Goal: Task Accomplishment & Management: Manage account settings

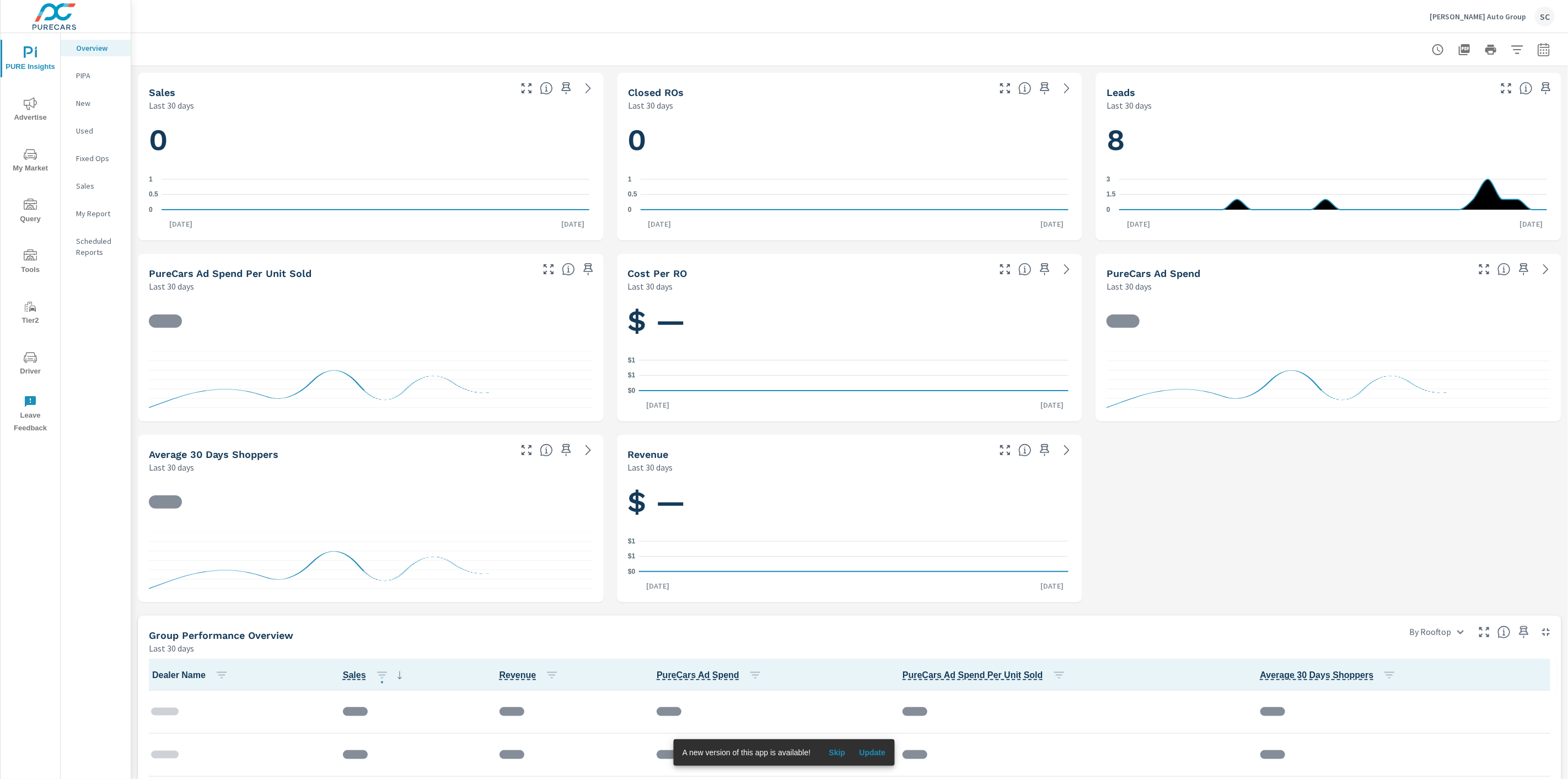
click at [1552, 18] on div "SC" at bounding box center [1545, 17] width 20 height 20
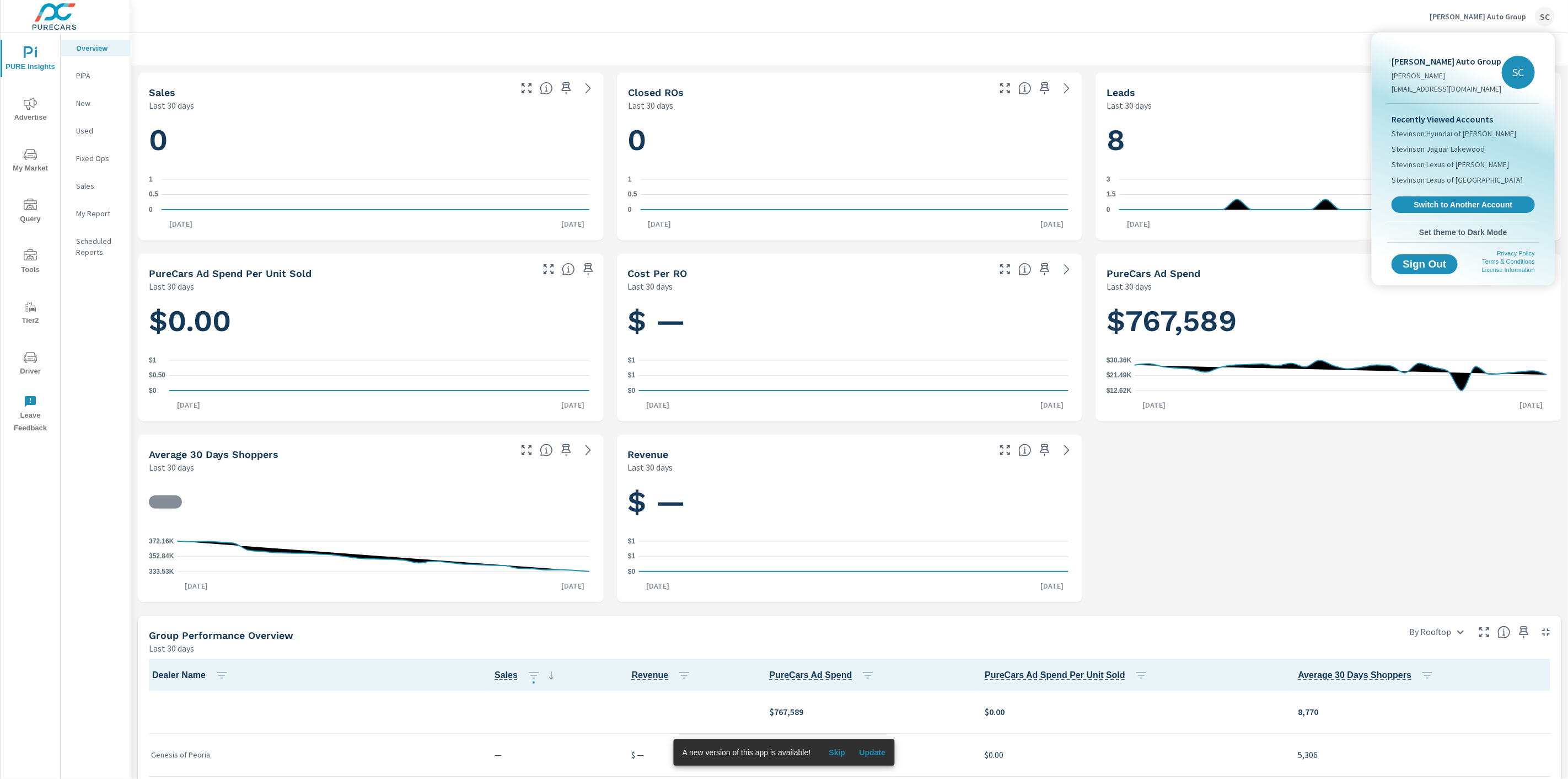
scroll to position [1, 0]
click at [1476, 206] on span "Switch to Another Account" at bounding box center [1462, 205] width 135 height 11
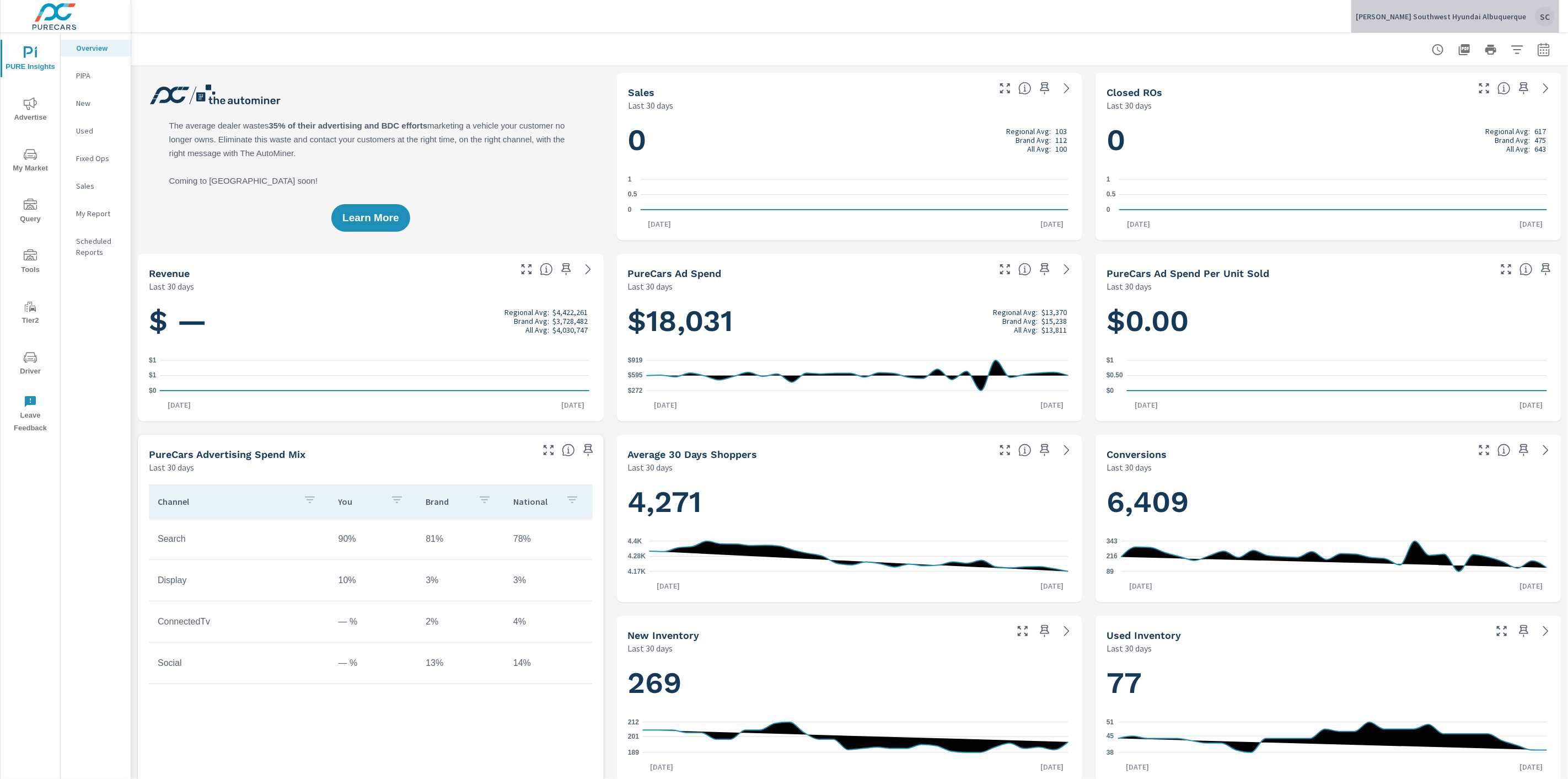
click at [1544, 19] on div "SC" at bounding box center [1545, 17] width 20 height 20
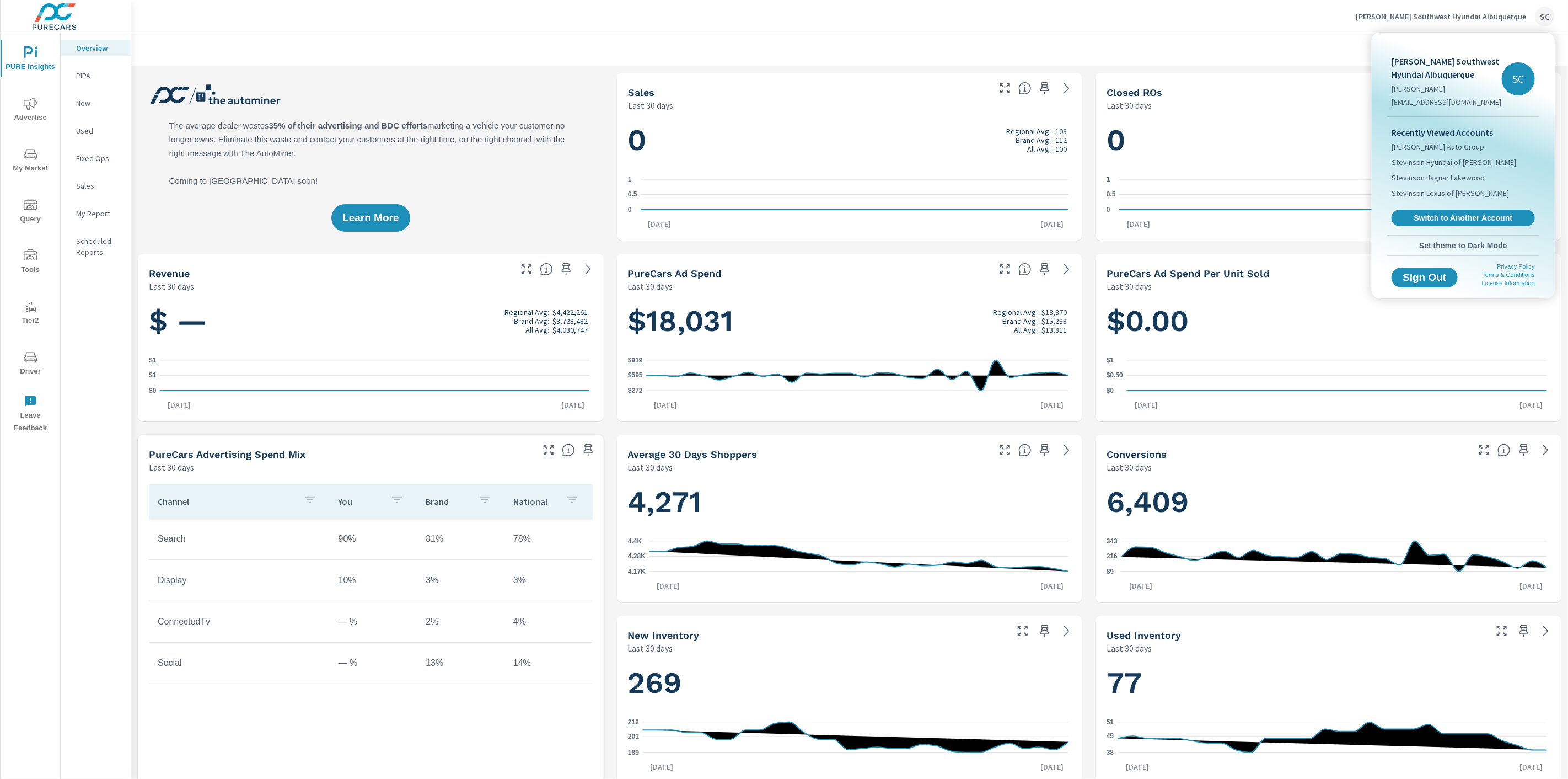
click at [26, 359] on div at bounding box center [784, 389] width 1568 height 779
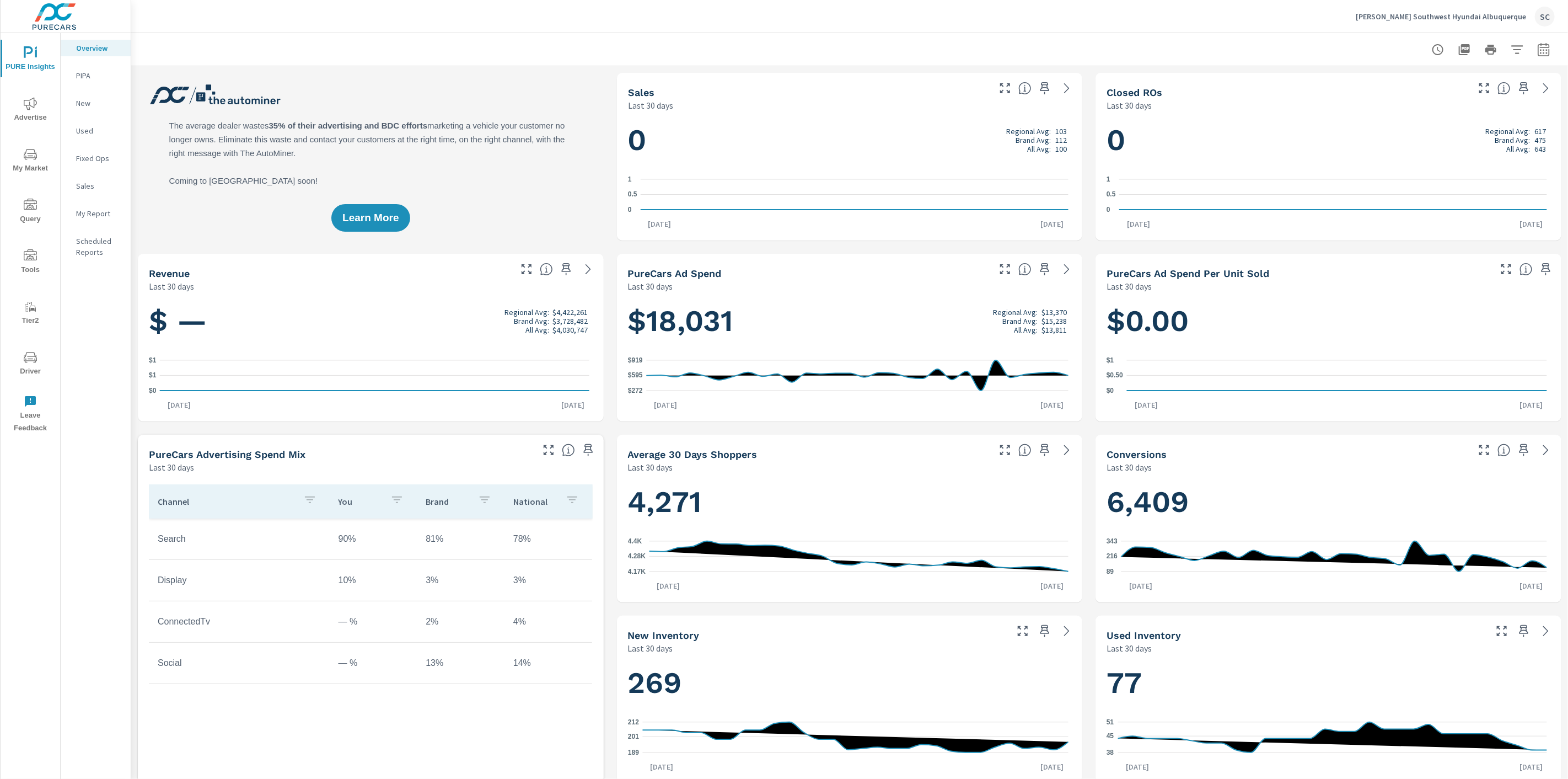
click at [29, 360] on icon "nav menu" at bounding box center [30, 357] width 13 height 11
